Goal: Information Seeking & Learning: Learn about a topic

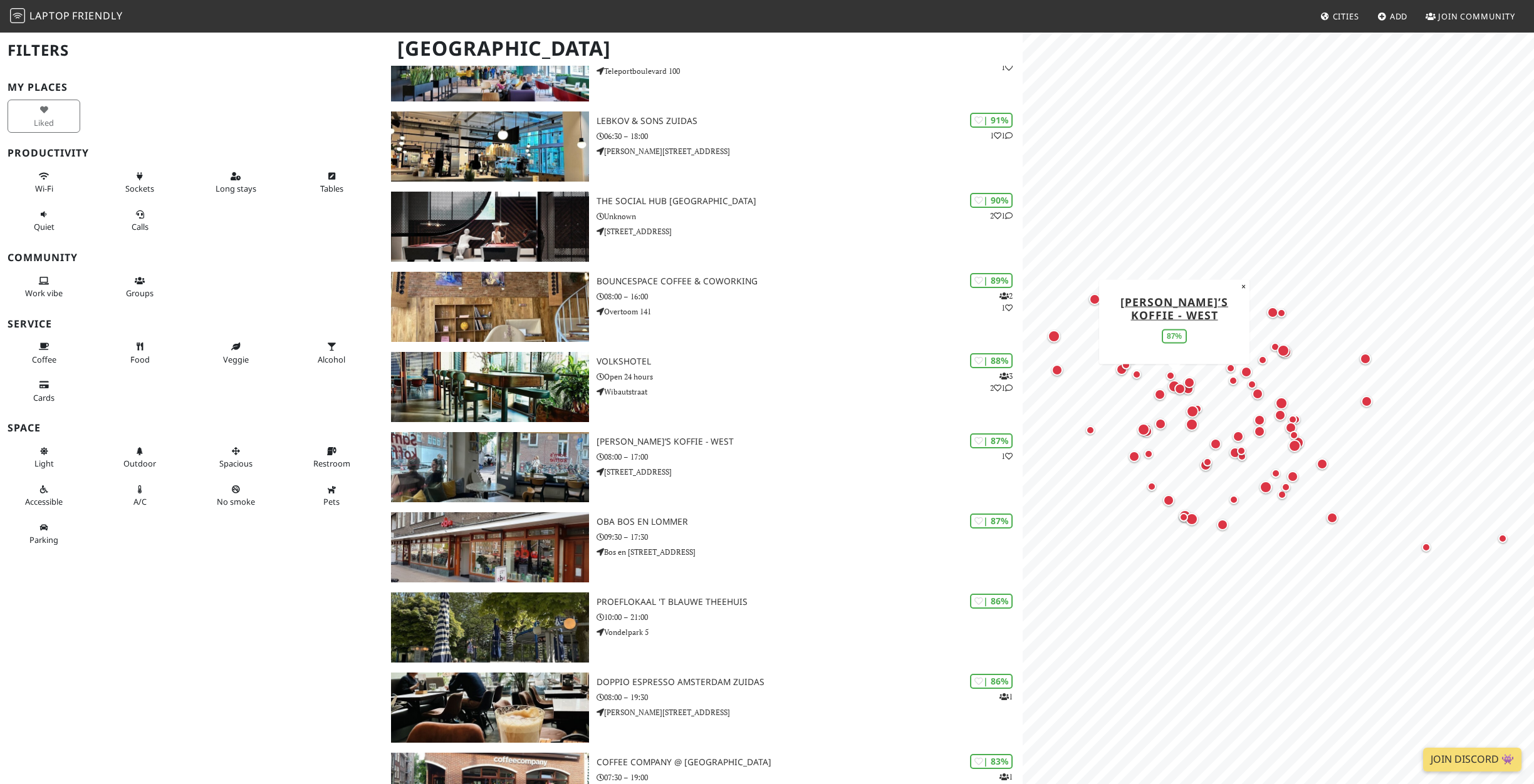
scroll to position [196, 0]
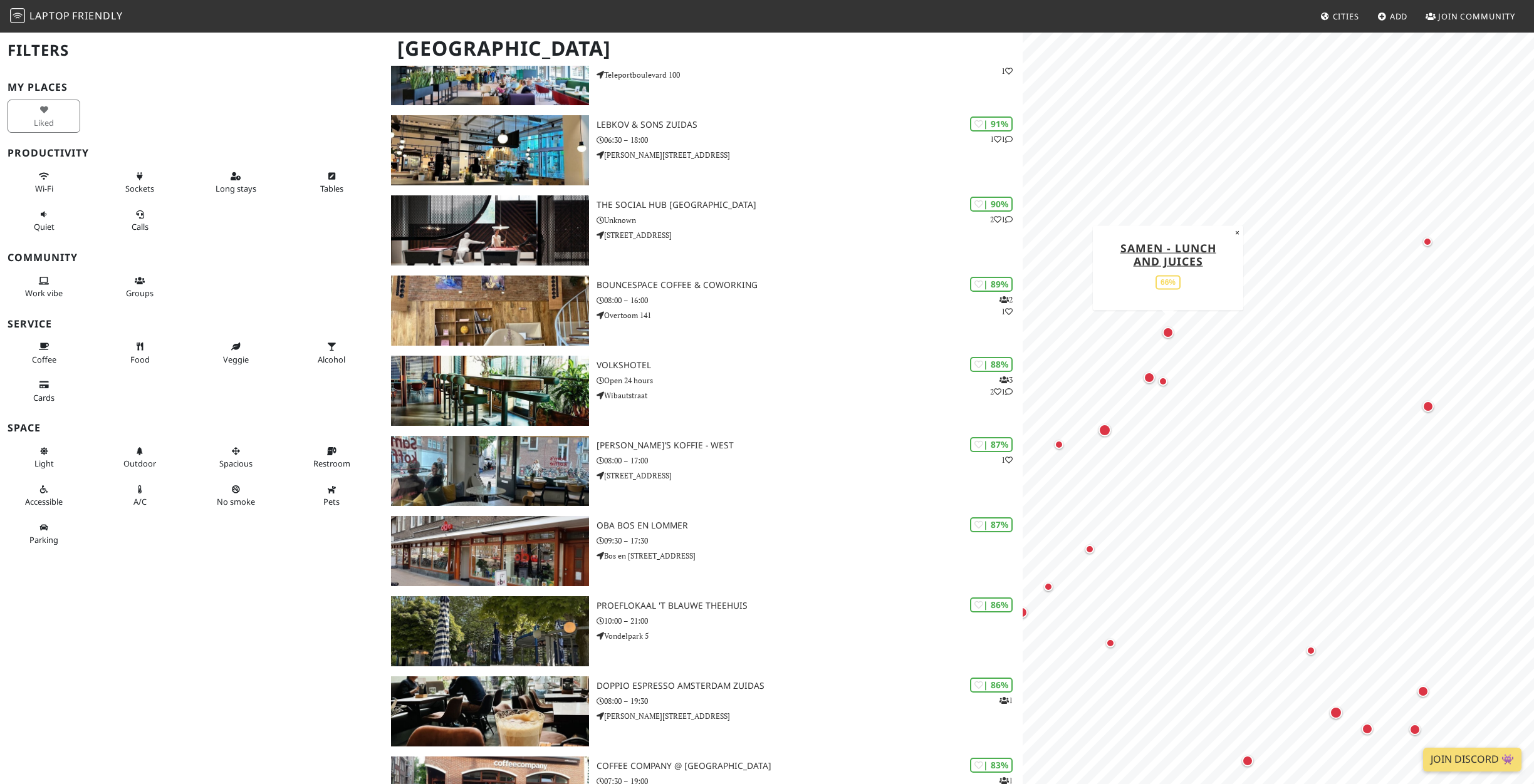
click at [1166, 334] on div "Map marker" at bounding box center [1167, 332] width 11 height 11
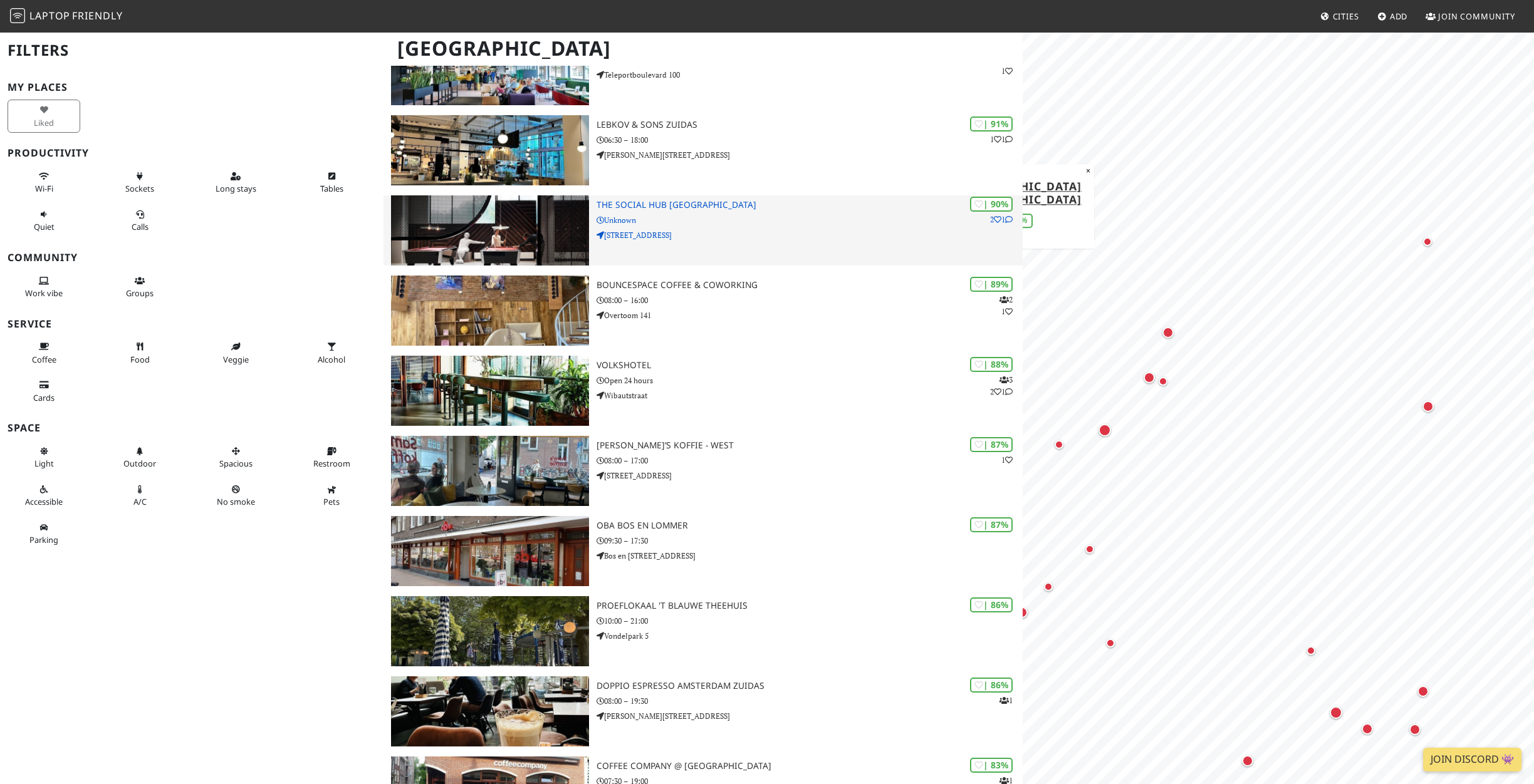
scroll to position [0, 0]
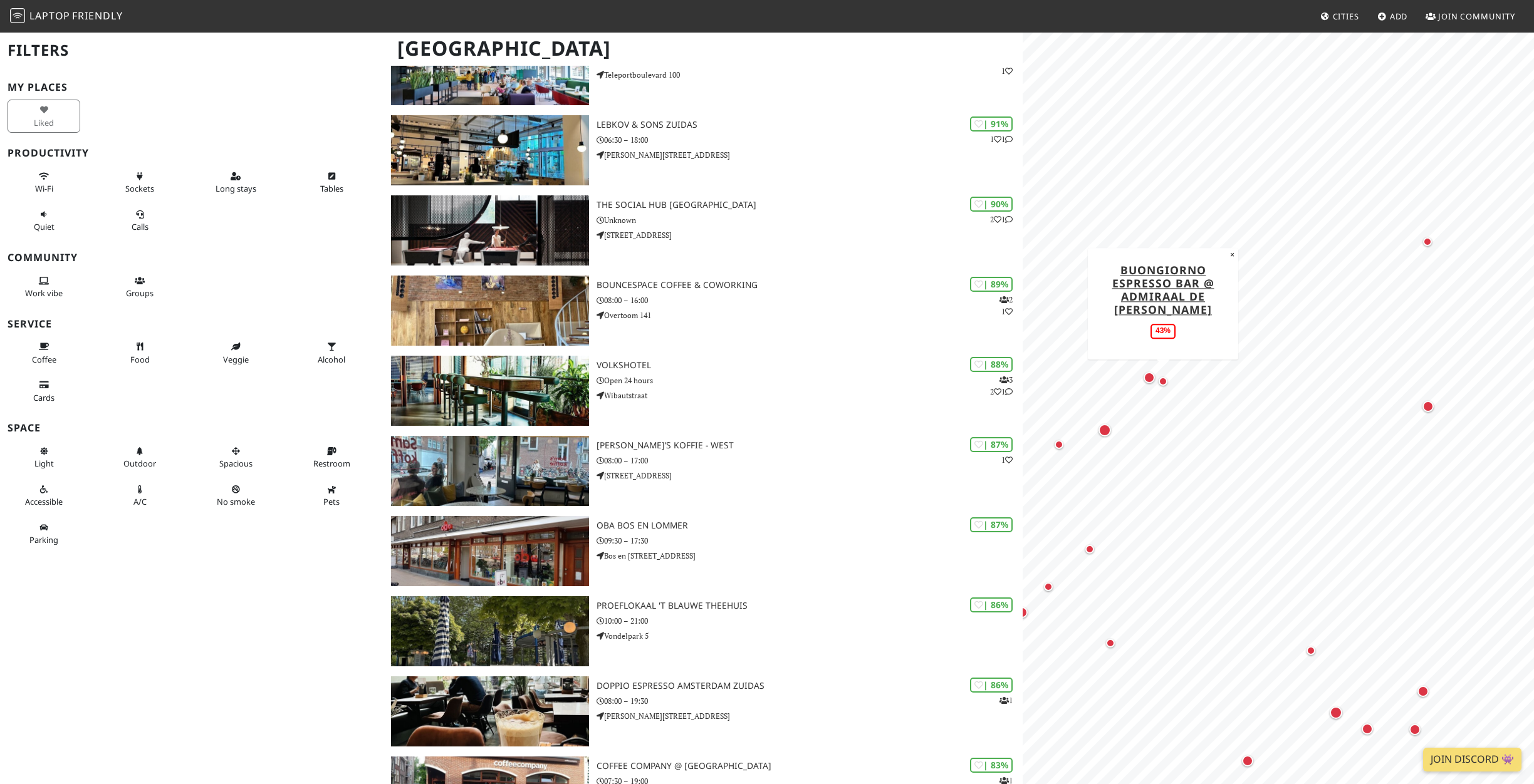
click at [1163, 384] on div "Map marker" at bounding box center [1163, 381] width 9 height 9
click at [1108, 431] on div "Map marker" at bounding box center [1104, 430] width 12 height 12
click at [1060, 449] on div "Map marker" at bounding box center [1059, 444] width 9 height 9
click at [1428, 244] on div "Map marker" at bounding box center [1427, 242] width 9 height 9
click at [1148, 378] on div "Map marker" at bounding box center [1148, 377] width 11 height 11
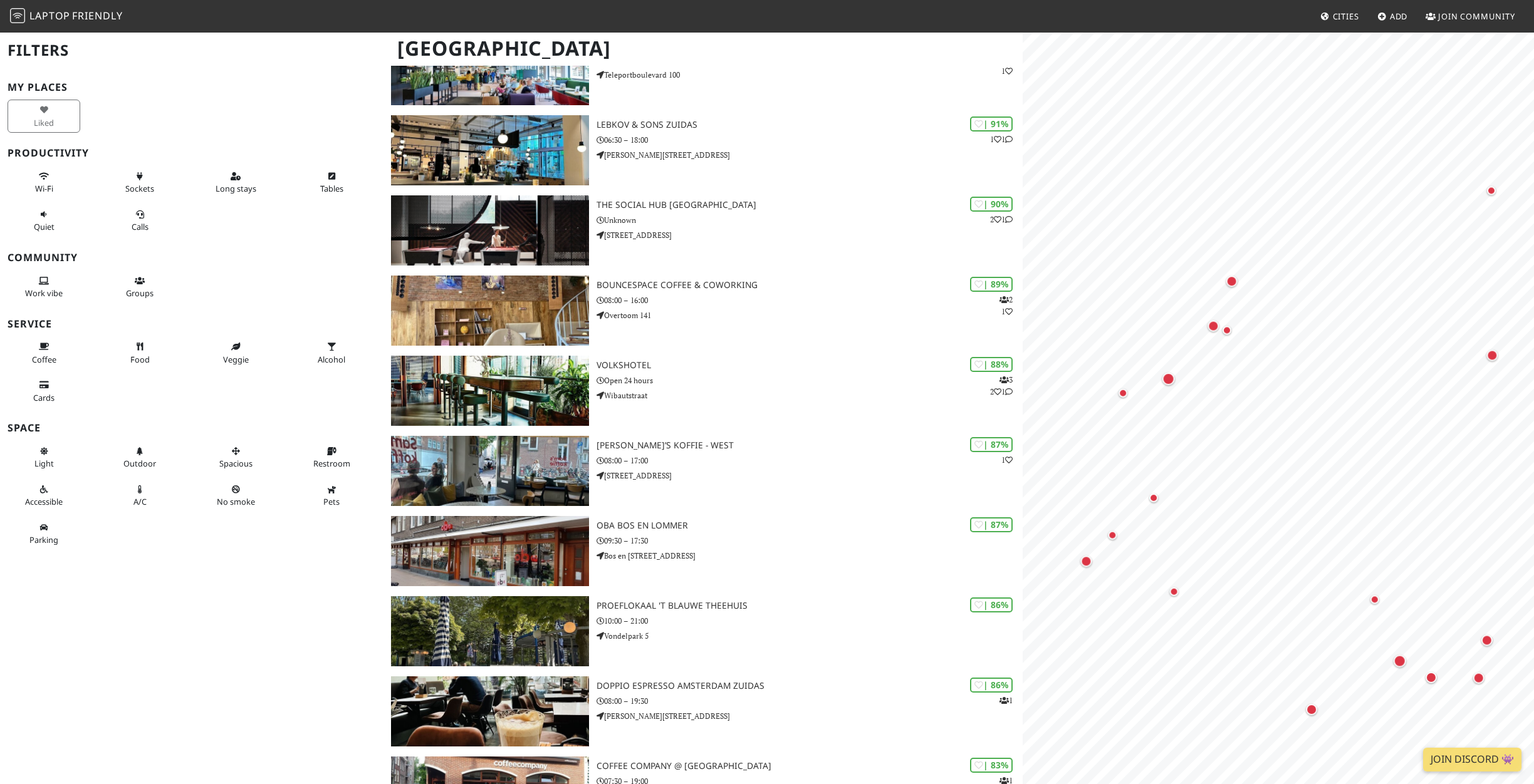
click at [1178, 62] on div at bounding box center [1278, 62] width 497 height 0
click at [1153, 503] on div "Map marker" at bounding box center [1154, 497] width 15 height 15
click at [1106, 537] on div "Map marker" at bounding box center [1112, 535] width 15 height 15
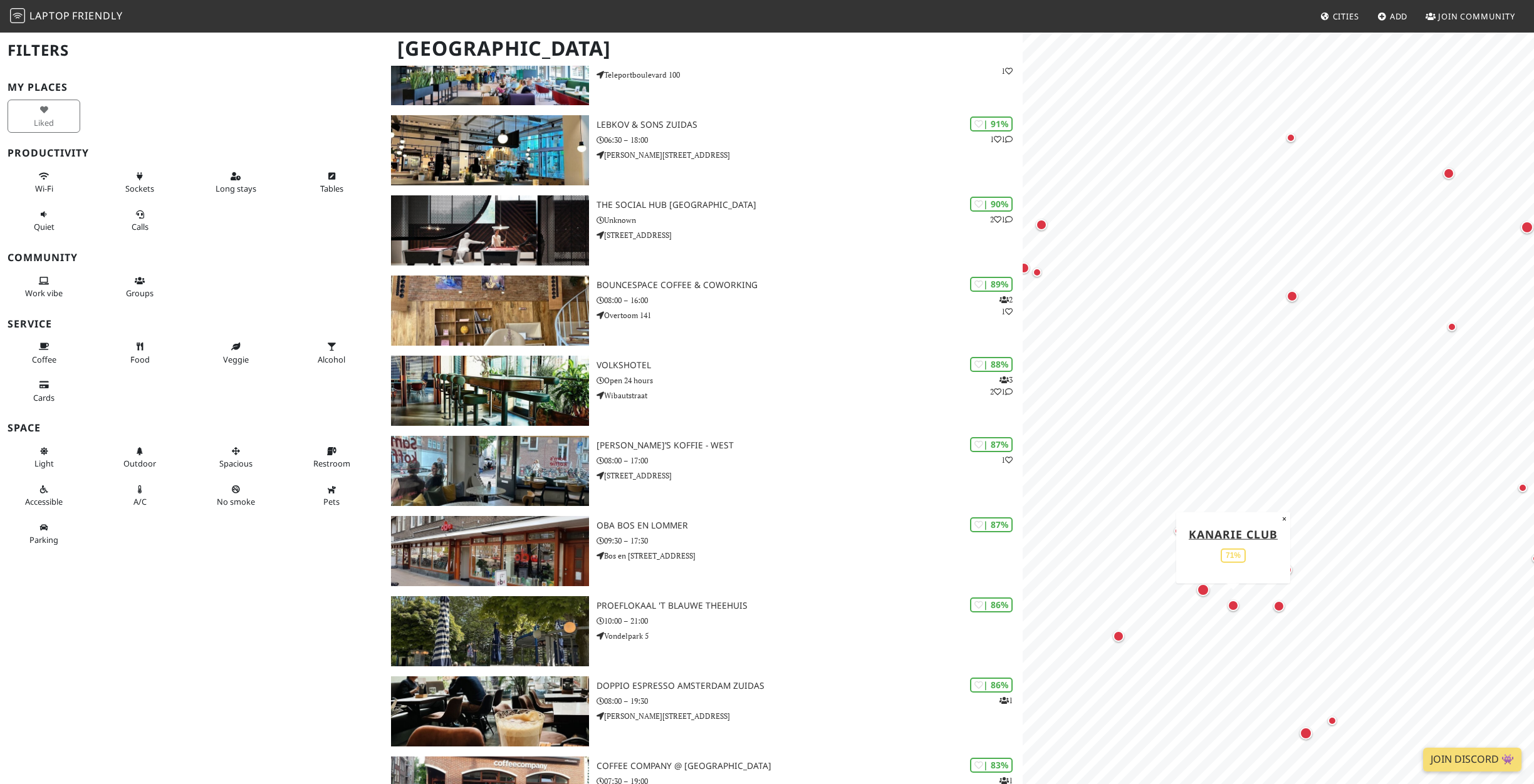
click at [1233, 607] on div "Map marker" at bounding box center [1232, 606] width 11 height 11
click at [1204, 594] on div "Map marker" at bounding box center [1203, 590] width 12 height 12
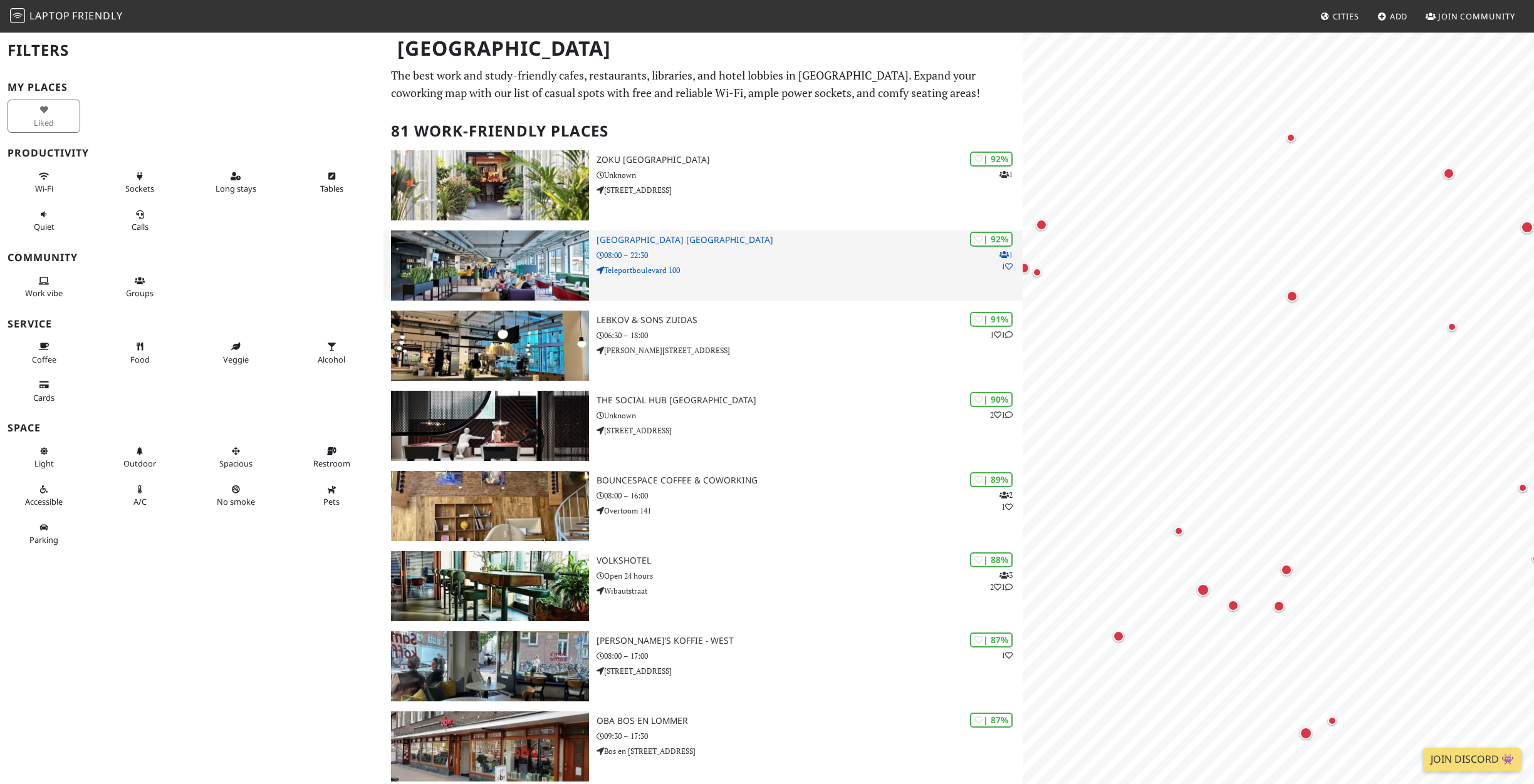
click at [747, 253] on p "08:00 – 22:30" at bounding box center [809, 256] width 426 height 12
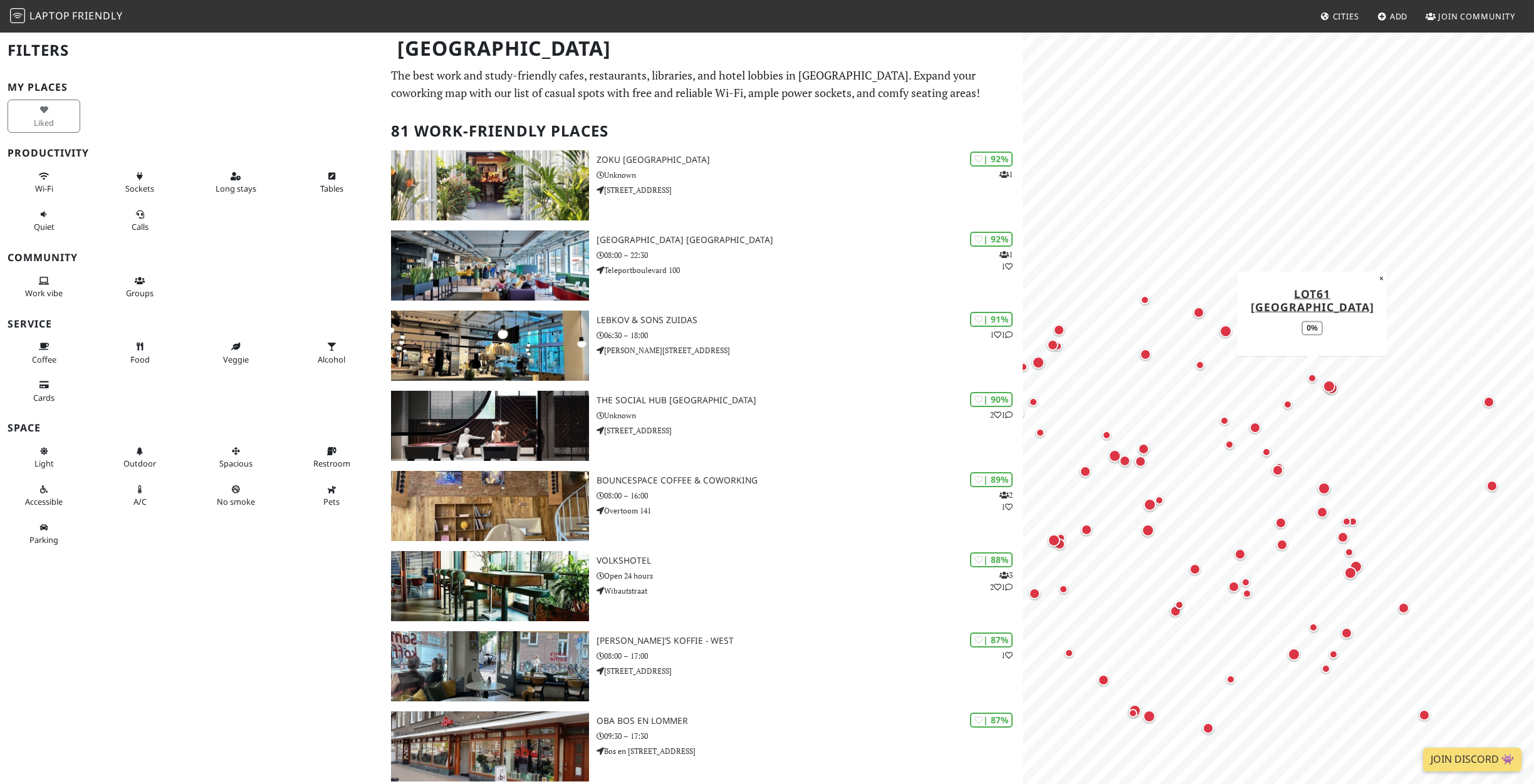
click at [1313, 378] on div "Map marker" at bounding box center [1312, 379] width 9 height 9
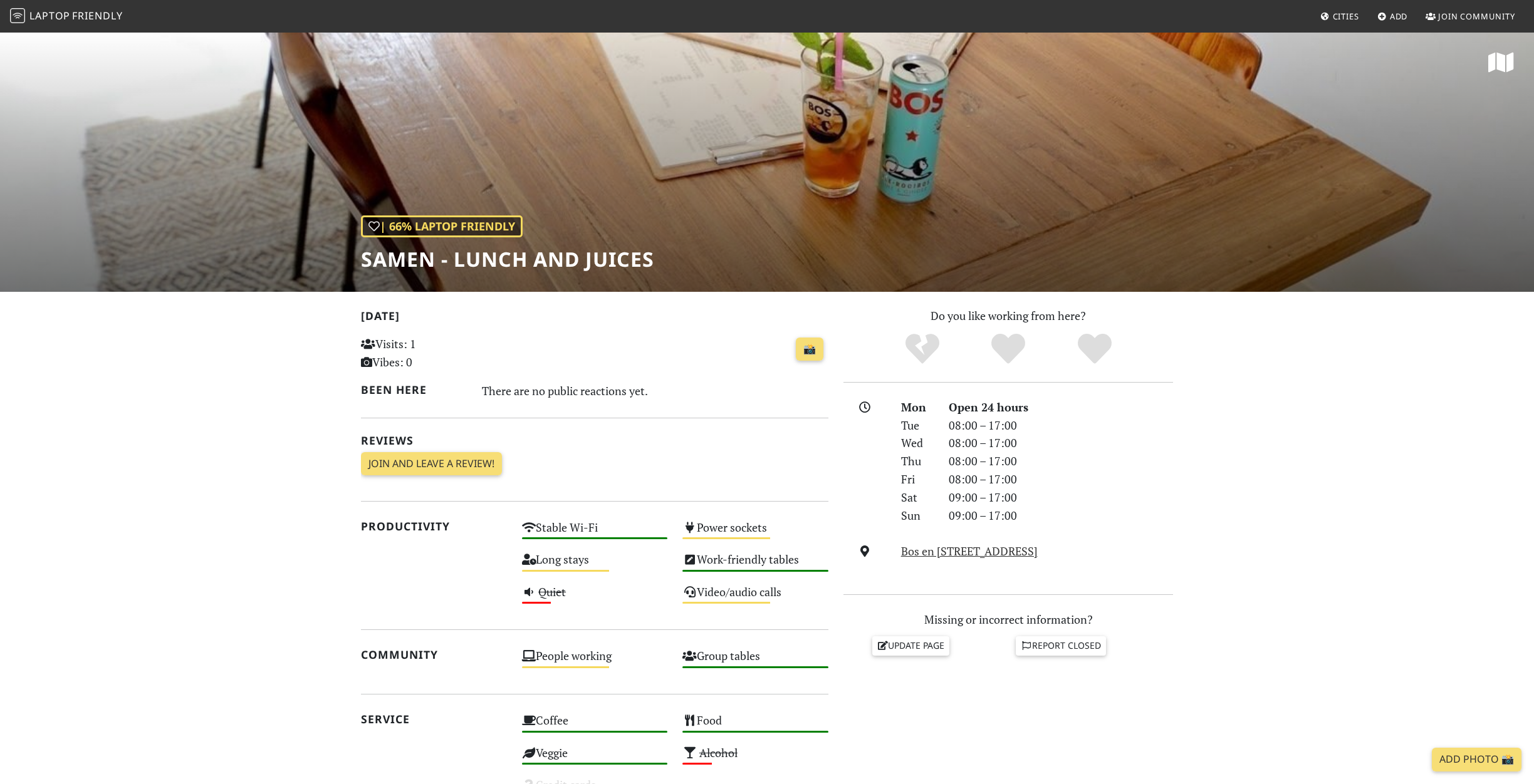
click at [1055, 236] on div "| 66% Laptop Friendly Samen - Lunch and Juices" at bounding box center [767, 161] width 1534 height 261
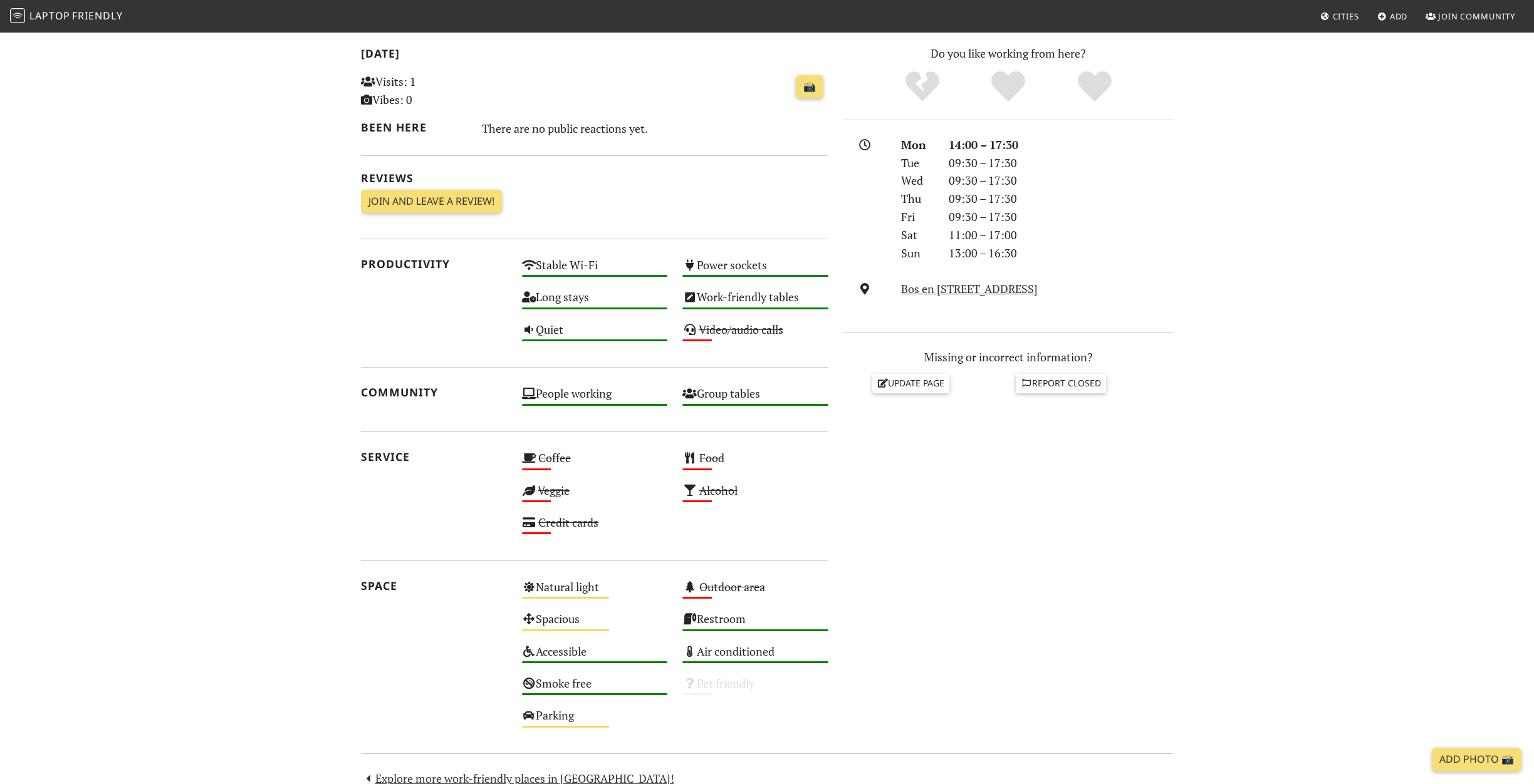
scroll to position [263, 0]
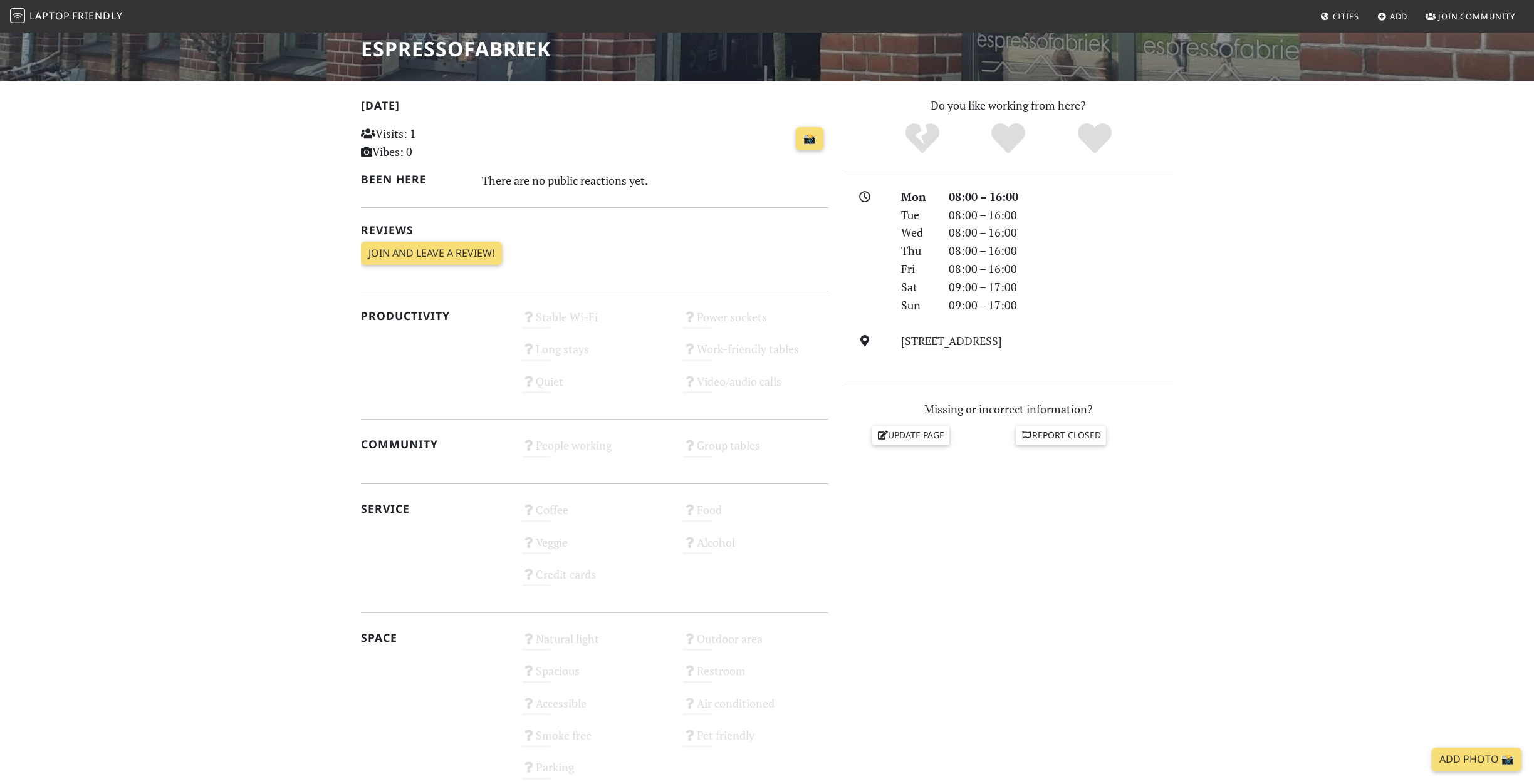
scroll to position [216, 0]
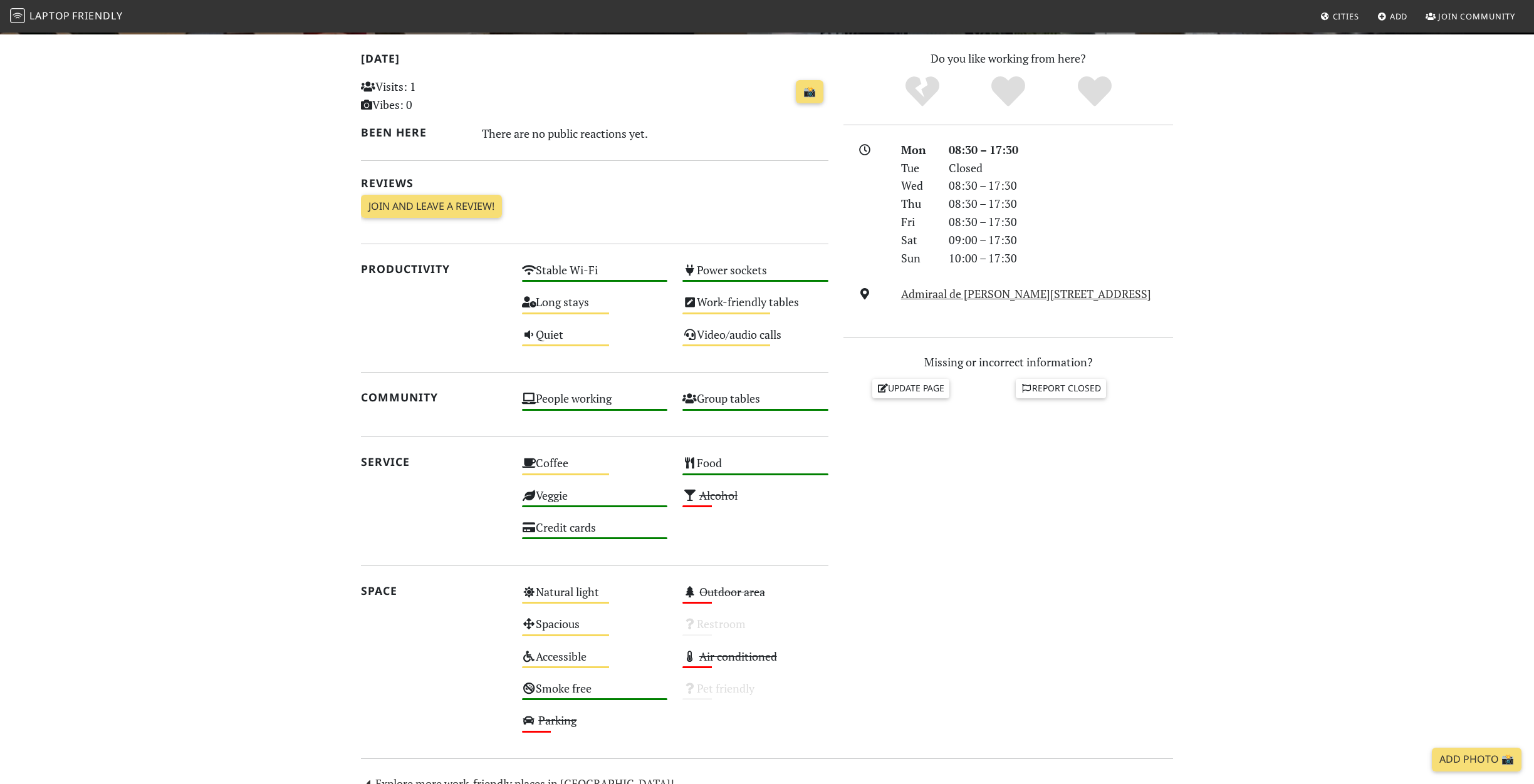
scroll to position [256, 0]
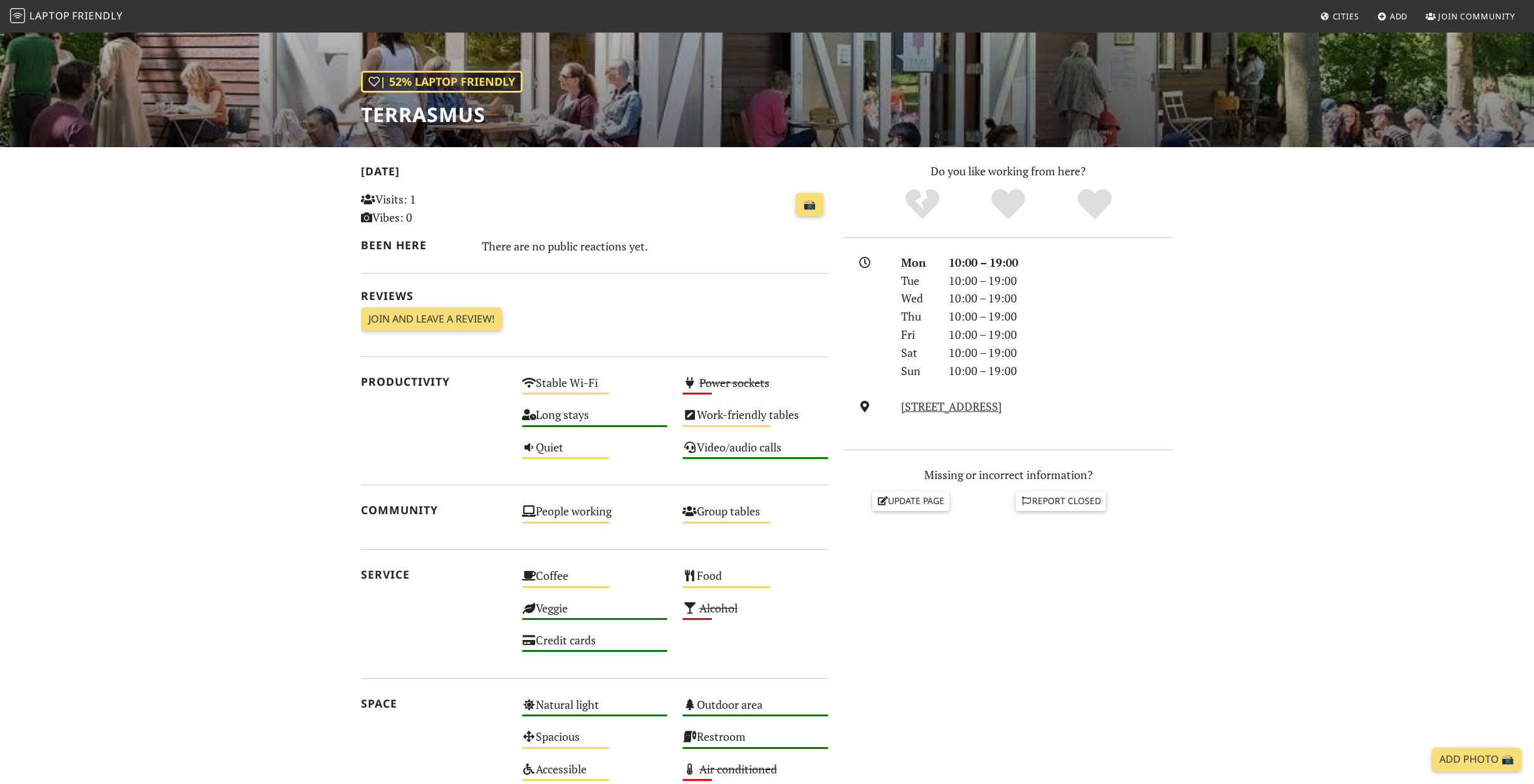
scroll to position [148, 0]
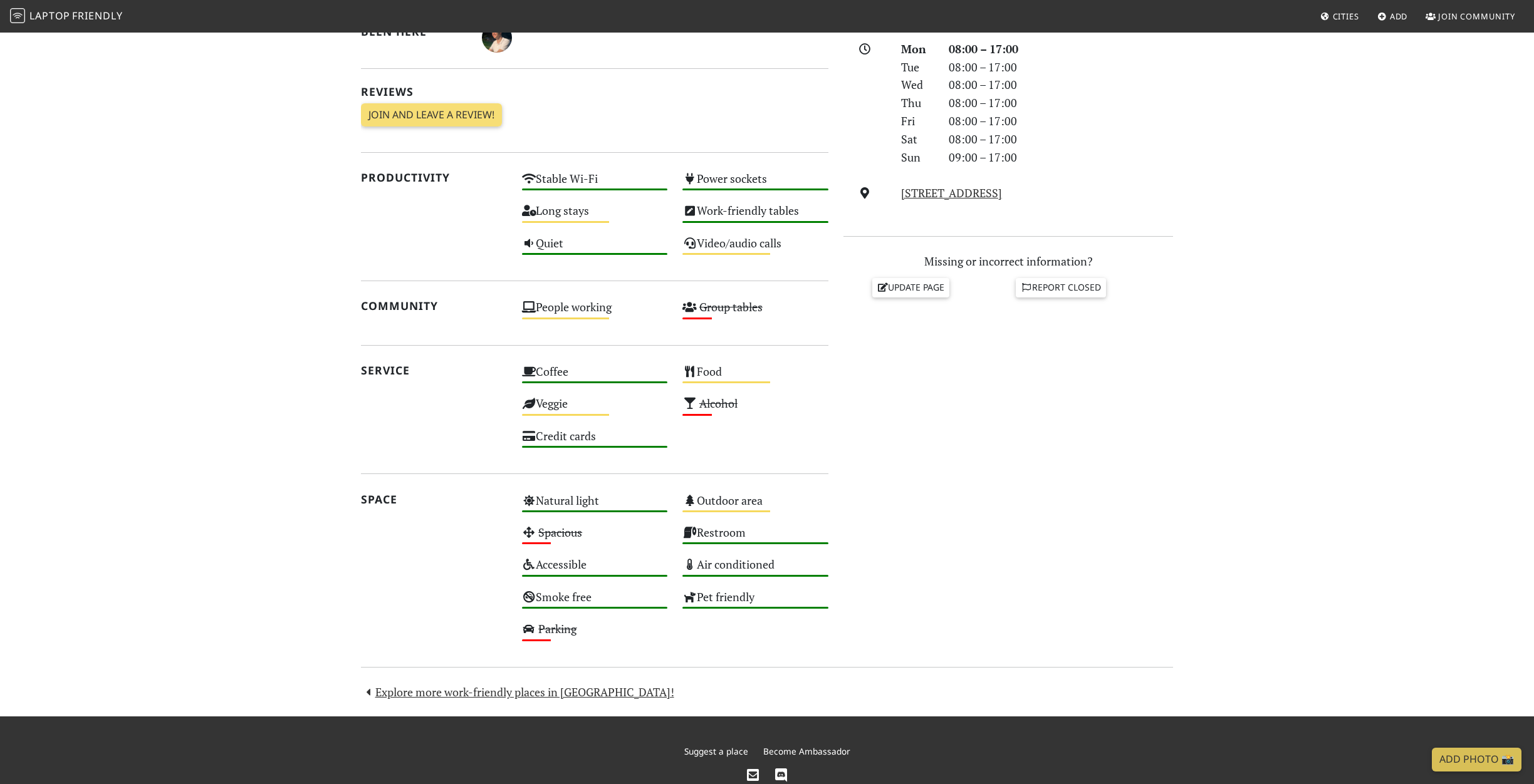
scroll to position [353, 0]
